Goal: Navigation & Orientation: Find specific page/section

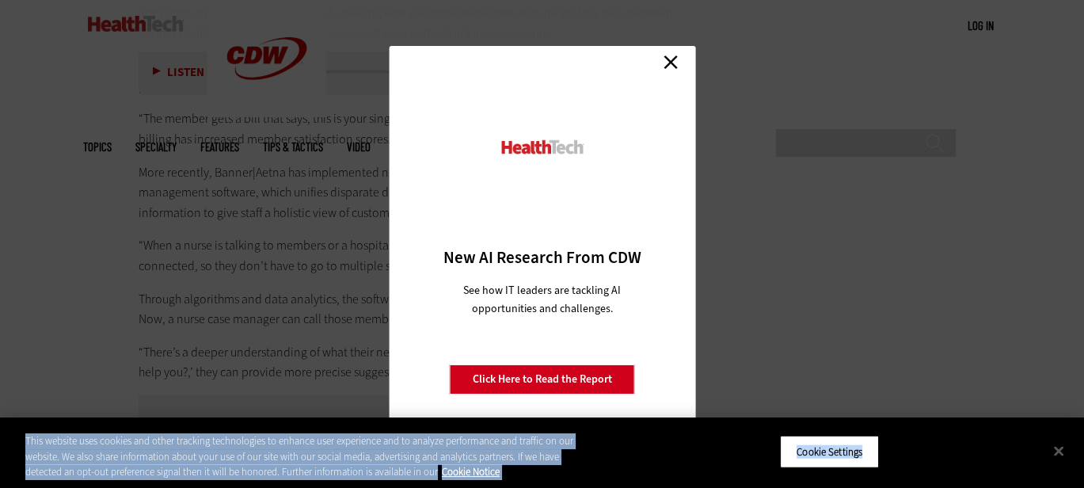
scroll to position [4354, 0]
click at [670, 60] on link "Close" at bounding box center [671, 62] width 24 height 24
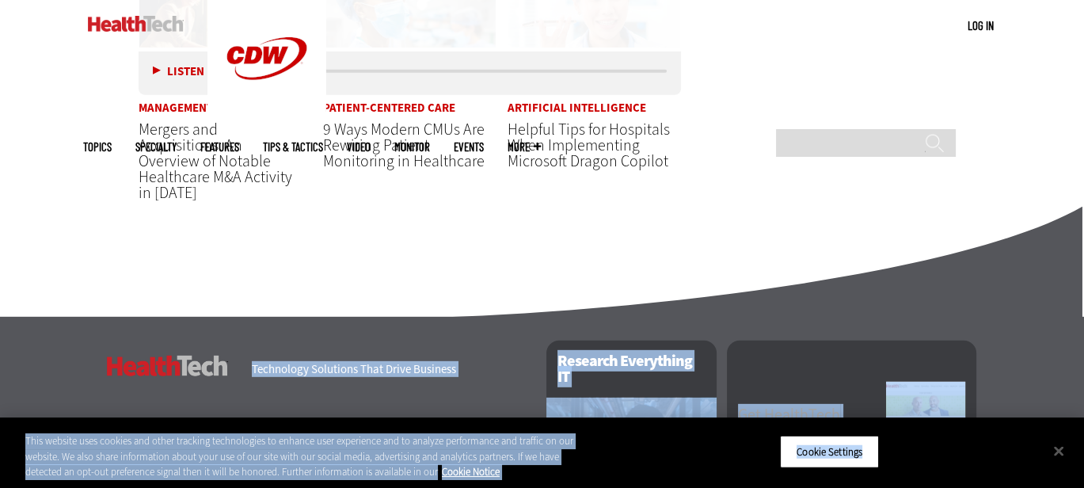
scroll to position [5372, 0]
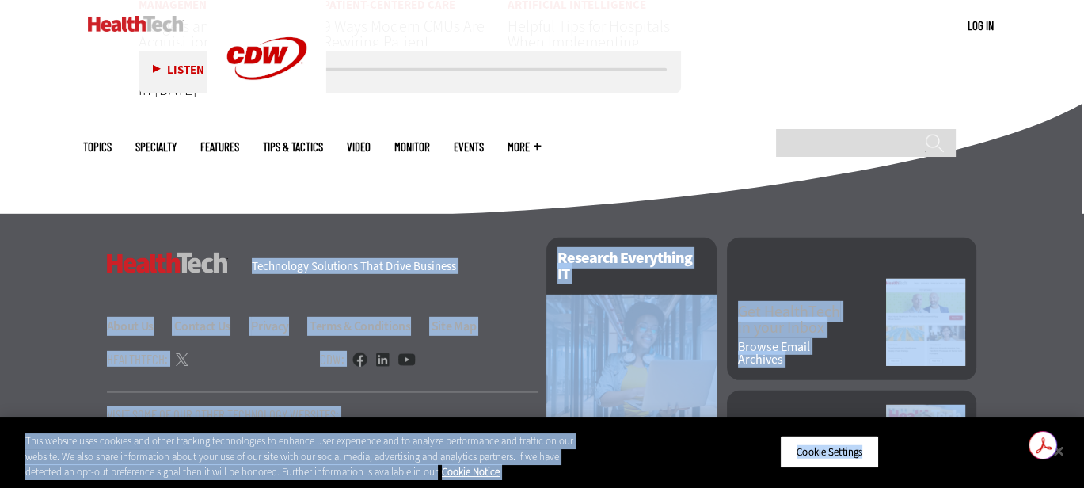
click at [495, 393] on div "HealthTech Technology Solutions That Drive Business About Us Contact Us Privacy…" at bounding box center [322, 377] width 431 height 281
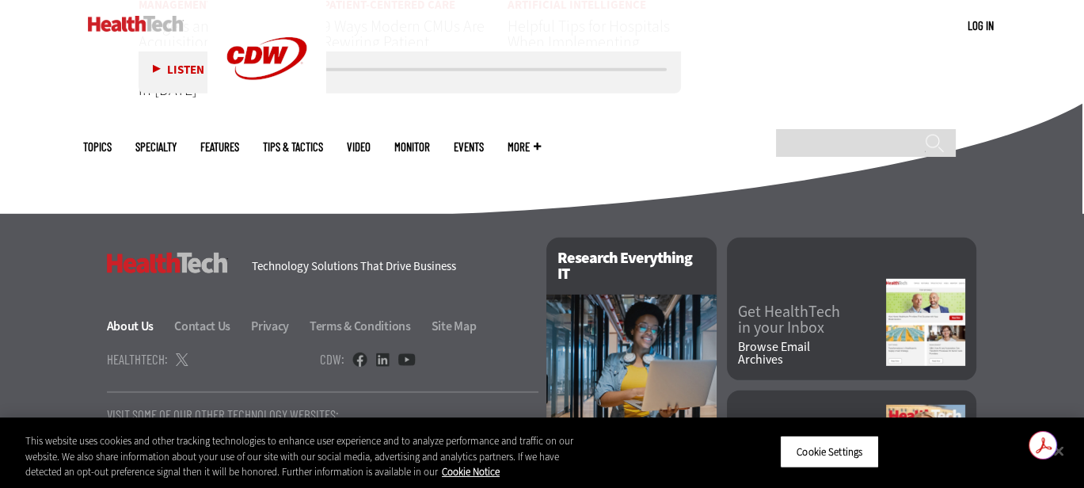
click at [132, 317] on link "About Us" at bounding box center [140, 325] width 66 height 17
